Goal: Information Seeking & Learning: Find specific fact

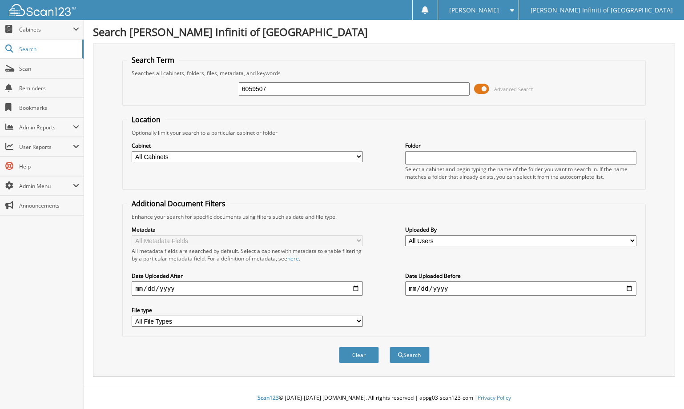
type input "6059507"
click at [390, 347] on button "Search" at bounding box center [410, 355] width 40 height 16
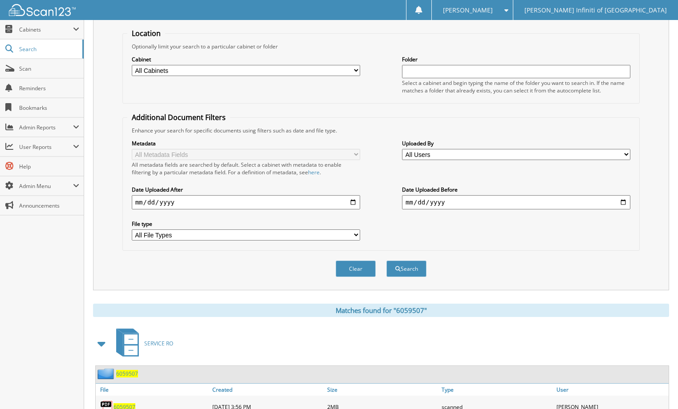
scroll to position [142, 0]
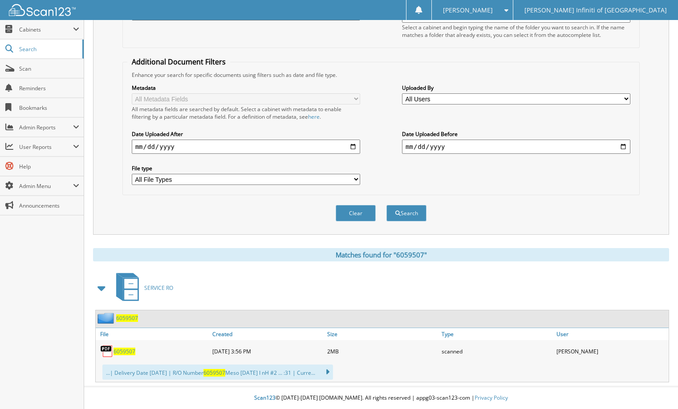
click at [121, 351] on span "6059507" at bounding box center [124, 352] width 22 height 8
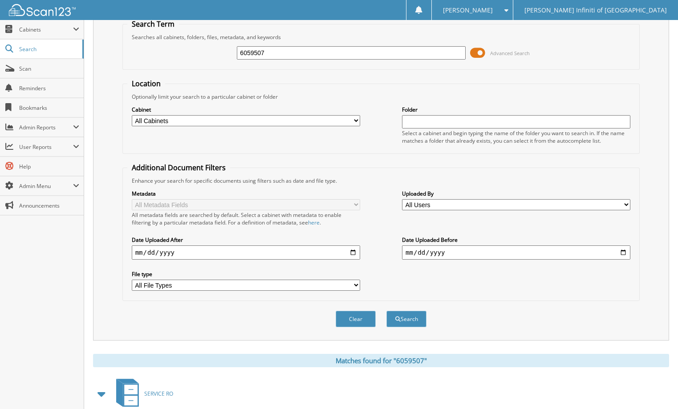
scroll to position [0, 0]
